Goal: Task Accomplishment & Management: Use online tool/utility

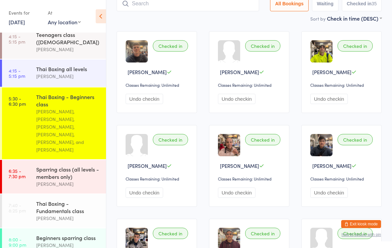
scroll to position [133, 0]
click at [78, 217] on div "Thai Boxing - Fundamentals class [PERSON_NAME]" at bounding box center [71, 211] width 70 height 34
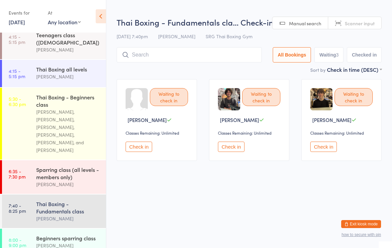
click at [229, 53] on input "search" at bounding box center [189, 54] width 145 height 15
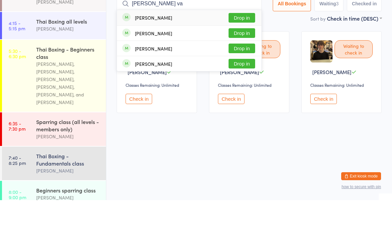
type input "[PERSON_NAME] va"
click at [218, 58] on div "Jake Valenti Drop in" at bounding box center [189, 65] width 145 height 15
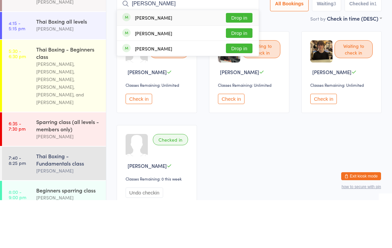
type input "Anthony"
click at [243, 61] on button "Drop in" at bounding box center [239, 66] width 27 height 10
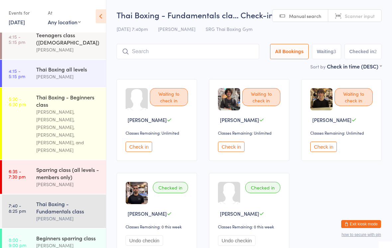
scroll to position [122, 0]
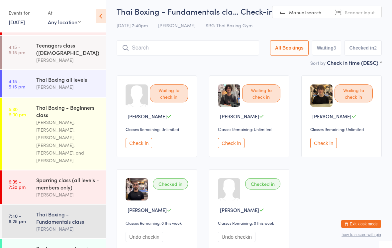
click at [83, 212] on div "Thai Boxing - Fundamentals class" at bounding box center [68, 217] width 64 height 15
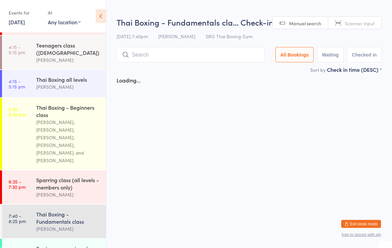
scroll to position [0, 0]
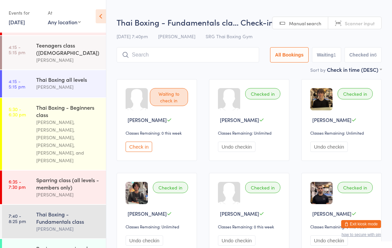
click at [143, 152] on button "Check in" at bounding box center [139, 147] width 27 height 10
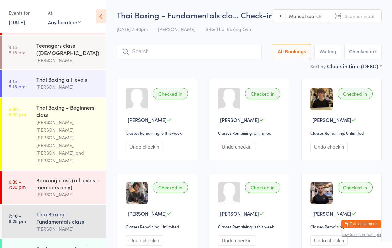
click at [204, 47] on input "search" at bounding box center [189, 51] width 145 height 15
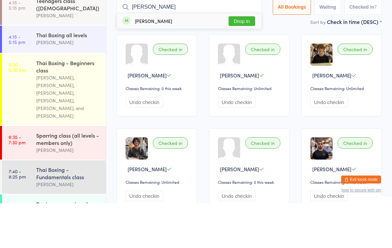
type input "Ollie"
click at [241, 61] on button "Drop in" at bounding box center [242, 66] width 27 height 10
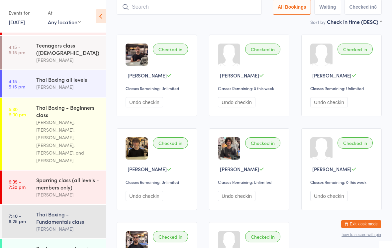
click at [192, 5] on input "search" at bounding box center [189, 6] width 145 height 15
type input "Caleb"
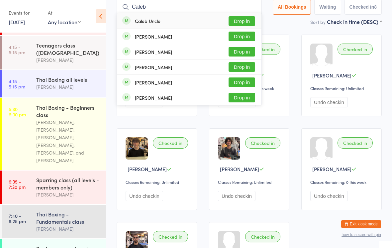
click at [245, 21] on button "Drop in" at bounding box center [242, 21] width 27 height 10
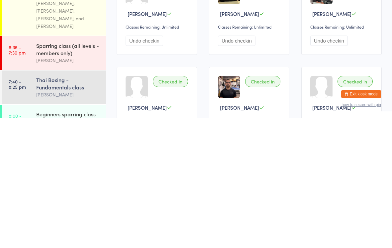
scroll to position [75, 0]
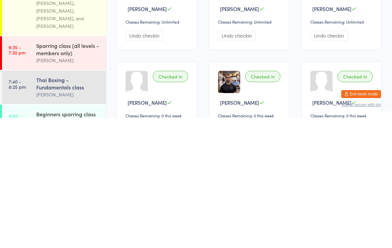
click at [36, 240] on div "Beginners sparring class" at bounding box center [68, 243] width 64 height 7
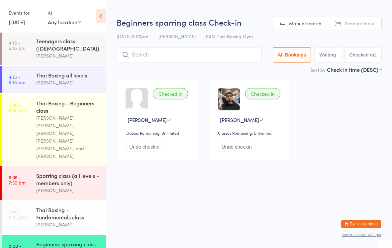
click at [234, 55] on input "search" at bounding box center [189, 54] width 145 height 15
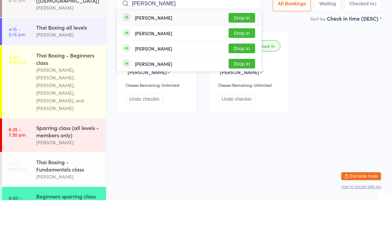
type input "Hugo"
click at [247, 91] on button "Drop in" at bounding box center [242, 96] width 27 height 10
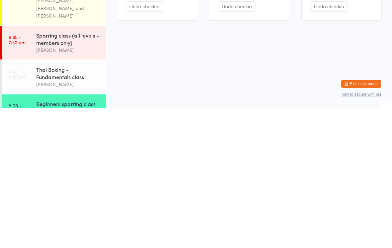
click at [86, 240] on div "Beginners sparring class" at bounding box center [68, 243] width 64 height 7
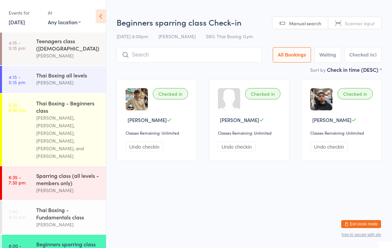
click at [222, 55] on input "search" at bounding box center [189, 54] width 145 height 15
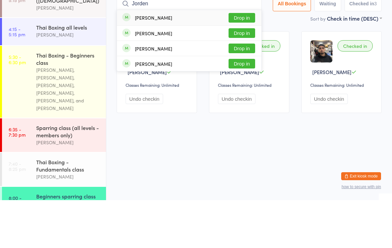
type input "Jorden"
click at [240, 61] on button "Drop in" at bounding box center [242, 66] width 27 height 10
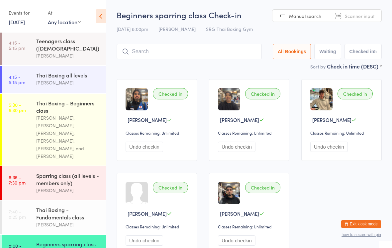
click at [166, 56] on input "search" at bounding box center [189, 51] width 145 height 15
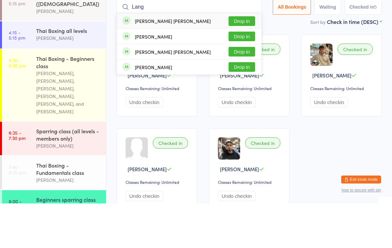
type input "Lang"
click at [238, 61] on button "Drop in" at bounding box center [242, 66] width 27 height 10
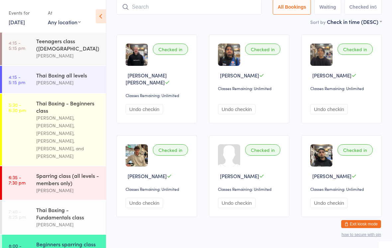
click at [187, 11] on input "search" at bounding box center [189, 6] width 145 height 15
type input "Savo"
click at [247, 18] on button "Drop in" at bounding box center [242, 21] width 27 height 10
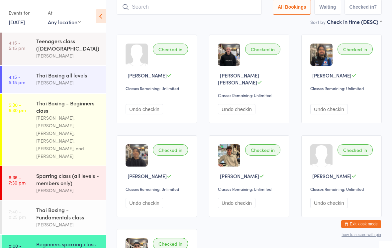
click at [199, 7] on input "search" at bounding box center [189, 6] width 145 height 15
type input "Kiss"
click at [243, 20] on button "Drop in" at bounding box center [242, 21] width 27 height 10
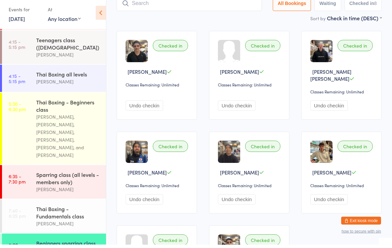
scroll to position [122, 0]
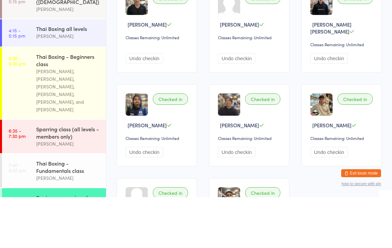
click at [23, 98] on link "5:30 - 6:30 pm Thai Boxing - Beginners class Luis Paulinho Cajaiba, Joh Kittikh…" at bounding box center [54, 134] width 104 height 72
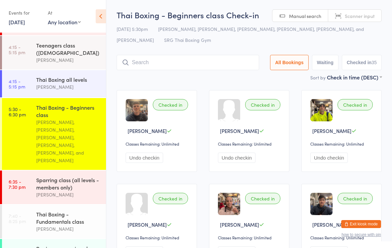
click at [141, 63] on input "search" at bounding box center [188, 62] width 143 height 15
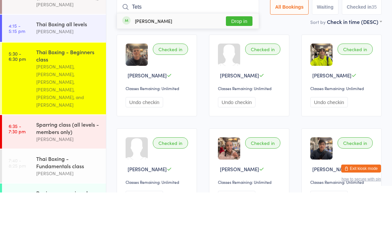
type input "Tets"
click at [233, 72] on button "Drop in" at bounding box center [239, 77] width 27 height 10
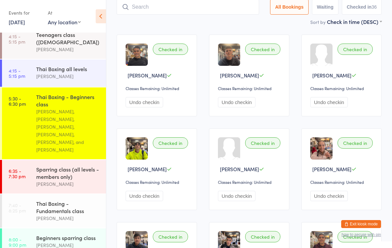
scroll to position [133, 0]
click at [71, 242] on div "[PERSON_NAME]" at bounding box center [68, 246] width 64 height 8
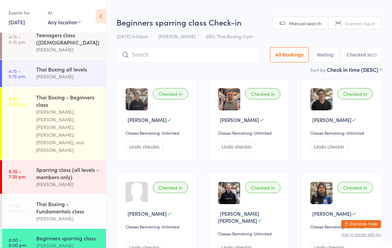
click at [202, 62] on input "search" at bounding box center [188, 54] width 143 height 15
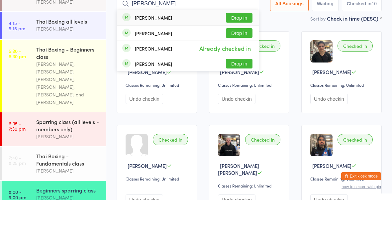
type input "Hugo"
click at [239, 107] on button "Drop in" at bounding box center [239, 112] width 27 height 10
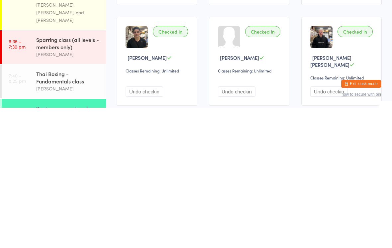
scroll to position [16, 0]
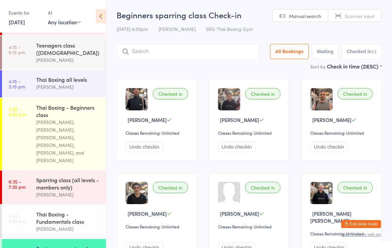
click at [234, 62] on div "Beginners sparring class Check-in 11 Sep 8:00pm Luis Regis SRG Thai Boxing Gym …" at bounding box center [249, 35] width 265 height 53
click at [240, 52] on input "search" at bounding box center [188, 51] width 143 height 15
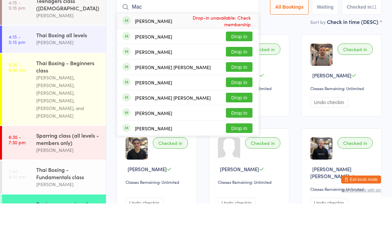
type input "Mac"
click at [244, 76] on button "Drop in" at bounding box center [239, 81] width 27 height 10
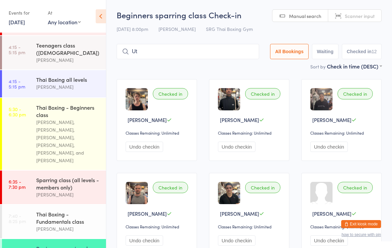
type input "U"
click at [204, 70] on div "Sort by Check in time (DESC) First name (ASC) First name (DESC) Last name (ASC)…" at bounding box center [249, 65] width 265 height 7
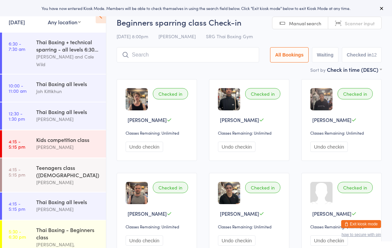
click at [182, 60] on input "search" at bounding box center [188, 54] width 143 height 15
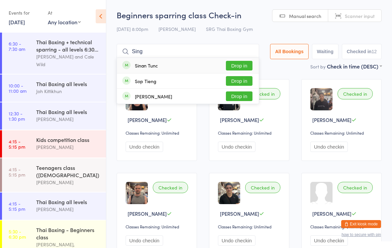
click at [275, 72] on main "Beginners sparring class Check-in [DATE] 8:00pm [PERSON_NAME] SRG Thai Boxing G…" at bounding box center [249, 232] width 265 height 446
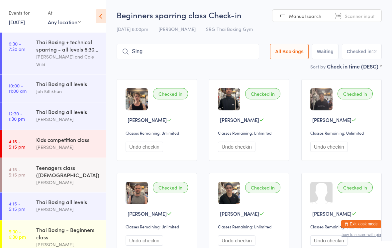
click at [167, 62] on div "Beginners sparring class Check-in [DATE] 8:00pm [PERSON_NAME] SRG Thai Boxing G…" at bounding box center [249, 35] width 265 height 53
click at [219, 55] on input "Sing" at bounding box center [188, 51] width 143 height 15
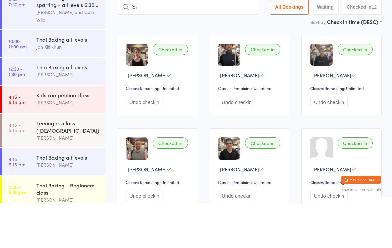
type input "S"
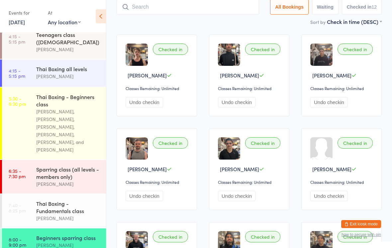
scroll to position [133, 0]
click at [83, 229] on div "Beginners sparring class [PERSON_NAME]" at bounding box center [71, 242] width 70 height 26
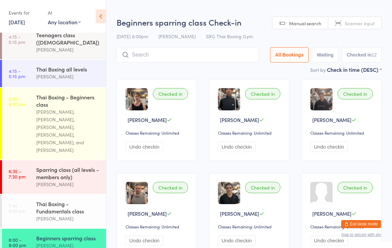
click at [193, 60] on input "search" at bounding box center [188, 54] width 143 height 15
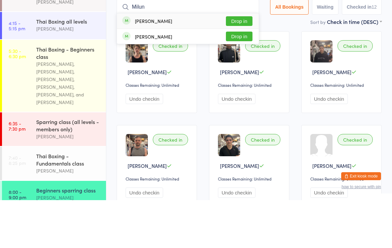
type input "Milun"
click at [244, 64] on button "Drop in" at bounding box center [239, 69] width 27 height 10
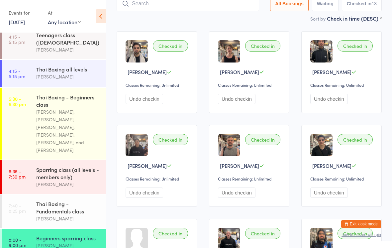
click at [158, 7] on input "search" at bounding box center [188, 3] width 143 height 15
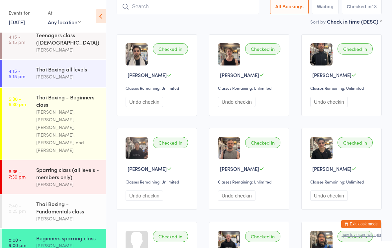
scroll to position [45, 0]
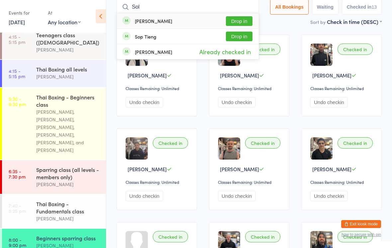
type input "Sol"
click at [237, 21] on button "Drop in" at bounding box center [239, 21] width 27 height 10
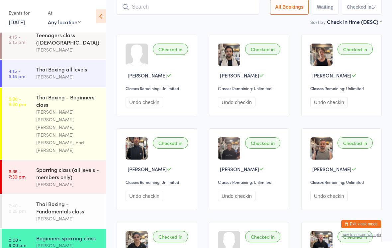
click at [140, 7] on input "search" at bounding box center [188, 6] width 143 height 15
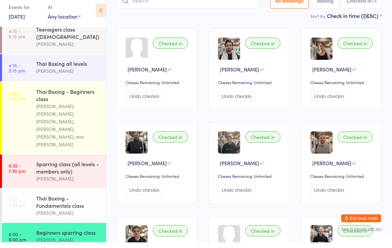
scroll to position [122, 0]
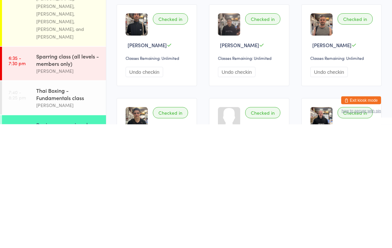
click at [52, 176] on div "Sparring class (all levels - members only)" at bounding box center [68, 183] width 64 height 15
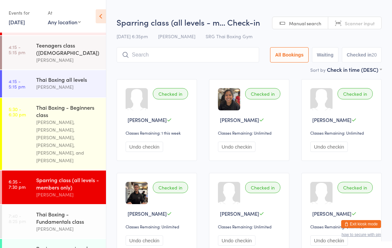
click at [144, 59] on input "search" at bounding box center [188, 54] width 143 height 15
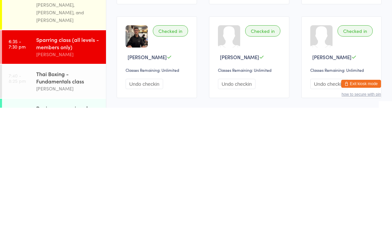
scroll to position [22, 0]
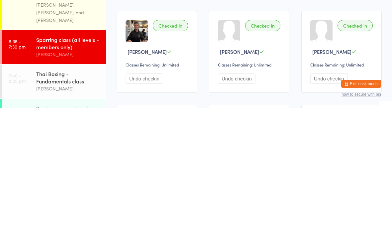
click at [47, 245] on div "Beginners sparring class" at bounding box center [68, 248] width 64 height 7
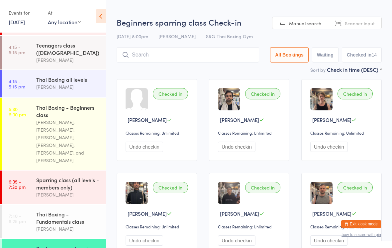
click at [137, 51] on input "search" at bounding box center [188, 54] width 143 height 15
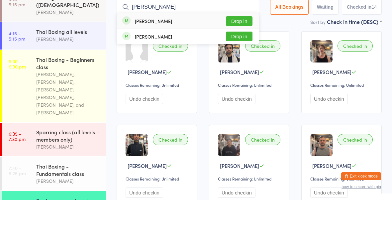
type input "[PERSON_NAME]"
click at [241, 79] on button "Drop in" at bounding box center [239, 84] width 27 height 10
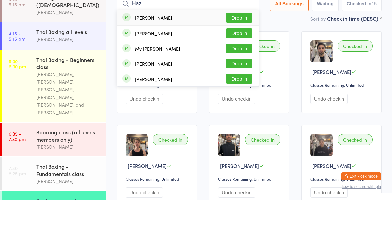
type input "Haz"
click at [212, 58] on div "[PERSON_NAME] Drop in" at bounding box center [188, 65] width 142 height 15
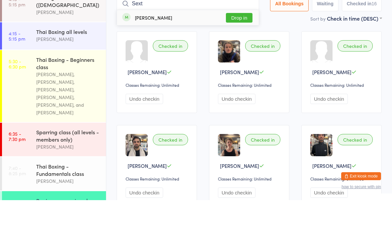
type input "Sext"
click at [242, 61] on button "Drop in" at bounding box center [239, 66] width 27 height 10
